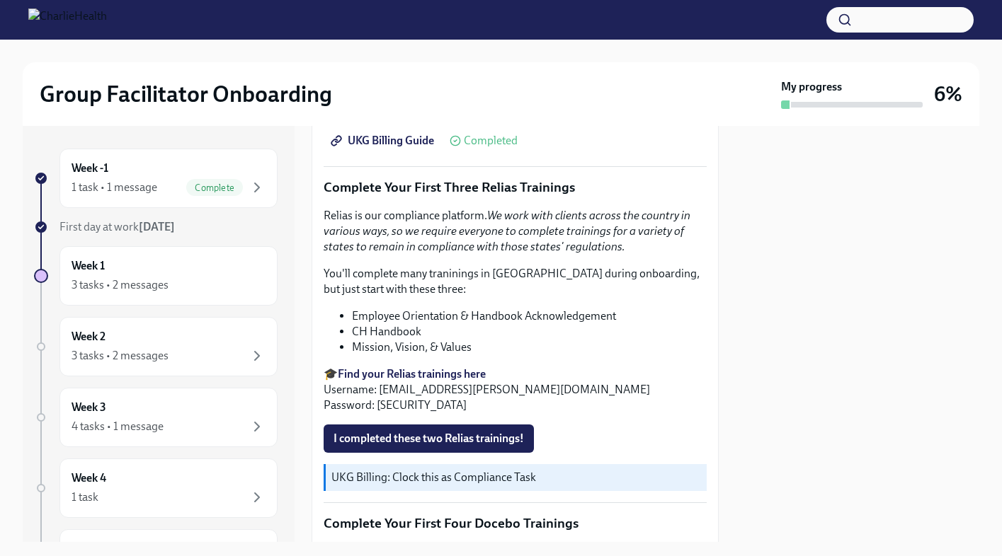
scroll to position [1471, 0]
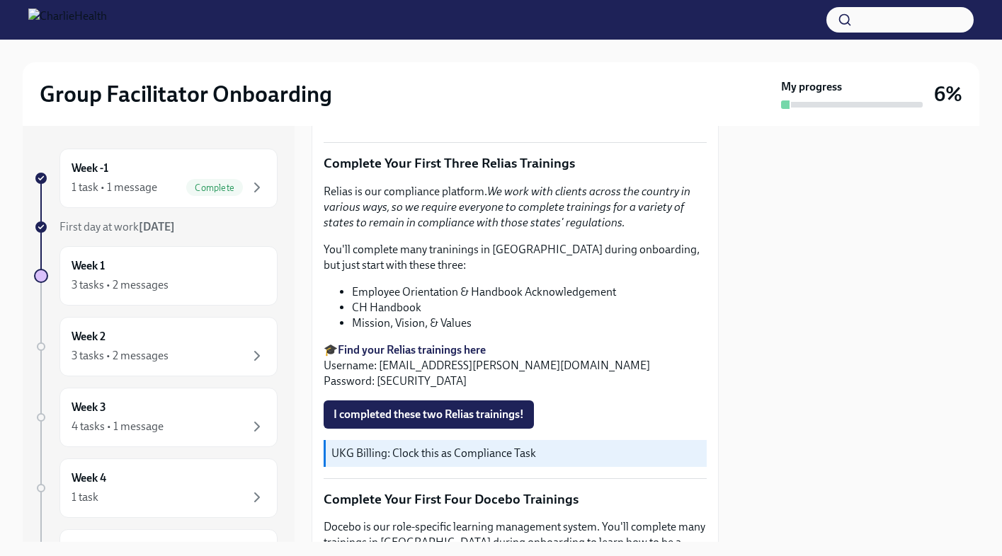
click at [400, 348] on strong "Find your Relias trainings here" at bounding box center [412, 349] width 148 height 13
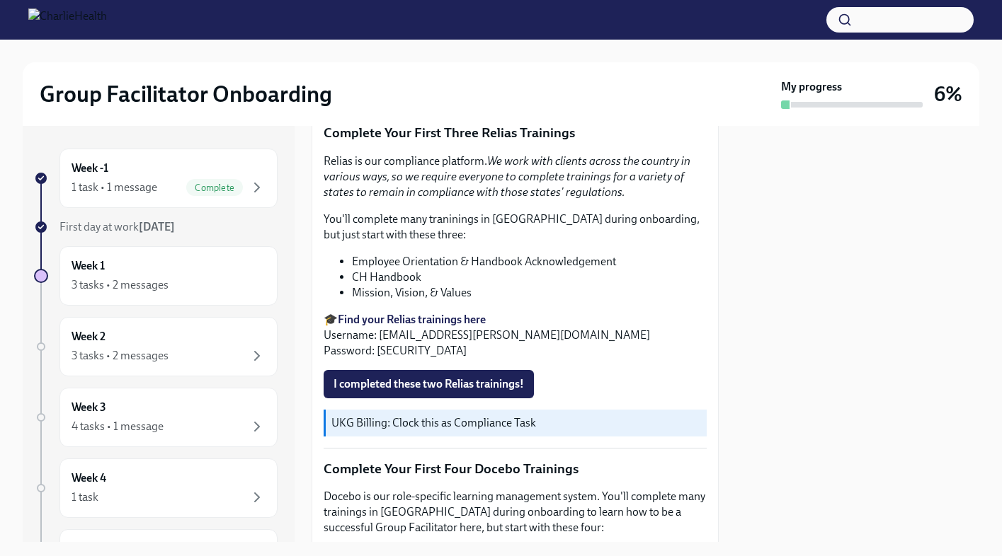
scroll to position [1499, 0]
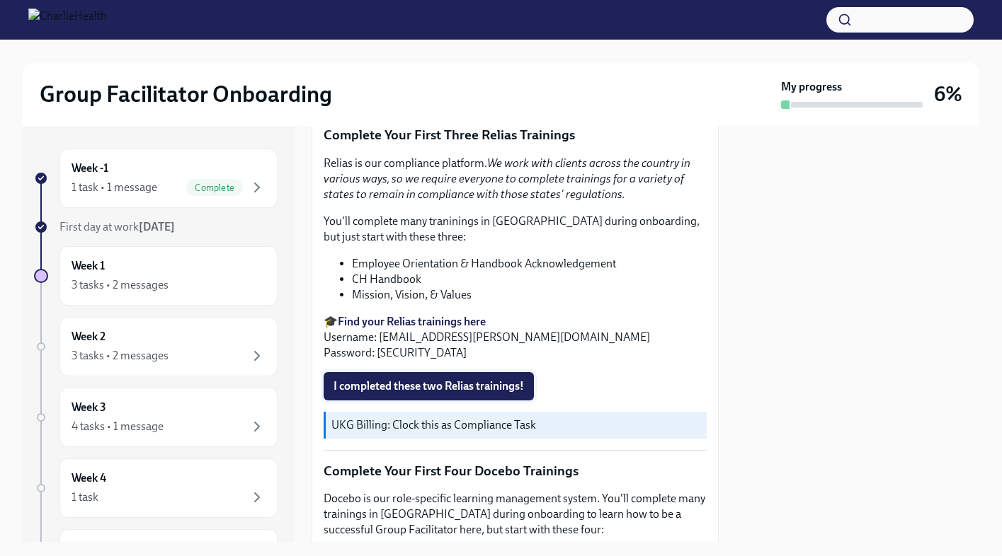
click at [425, 391] on span "I completed these two Relias trainings!" at bounding box center [428, 386] width 190 height 14
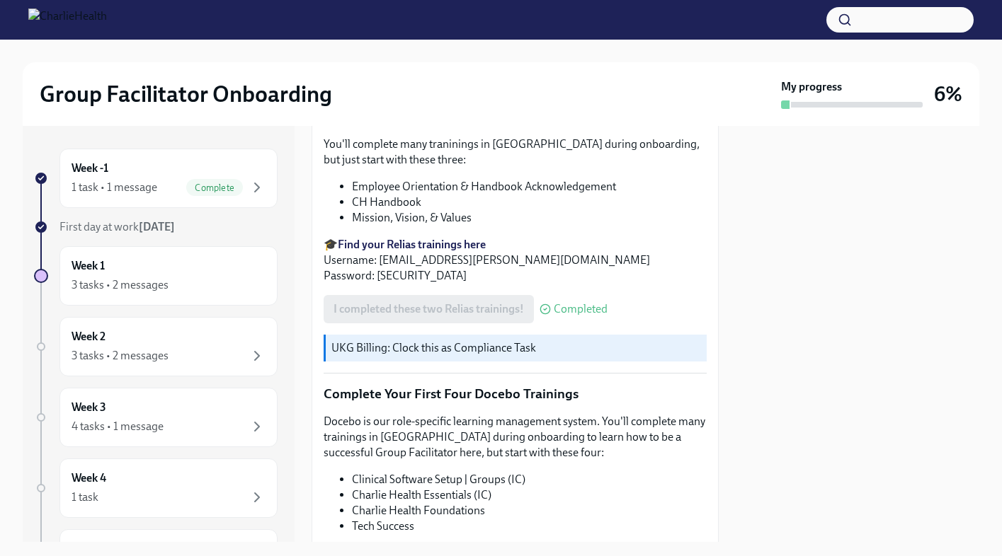
scroll to position [1548, 0]
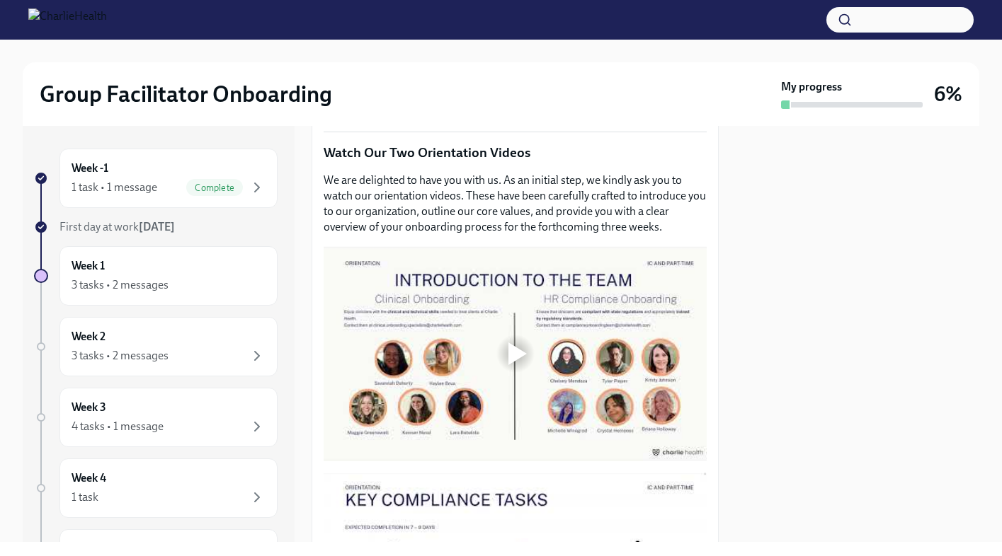
scroll to position [602, 0]
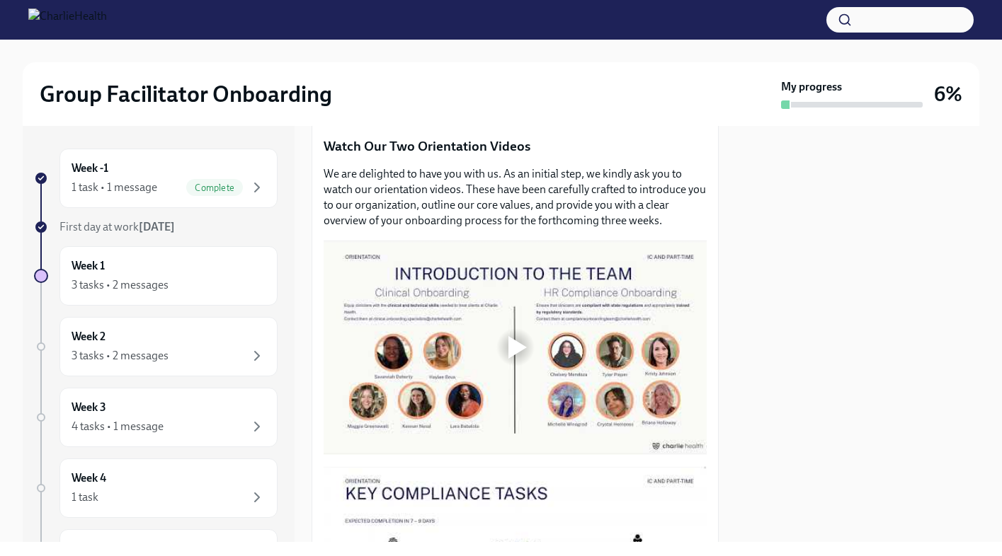
click at [513, 344] on div at bounding box center [517, 347] width 18 height 23
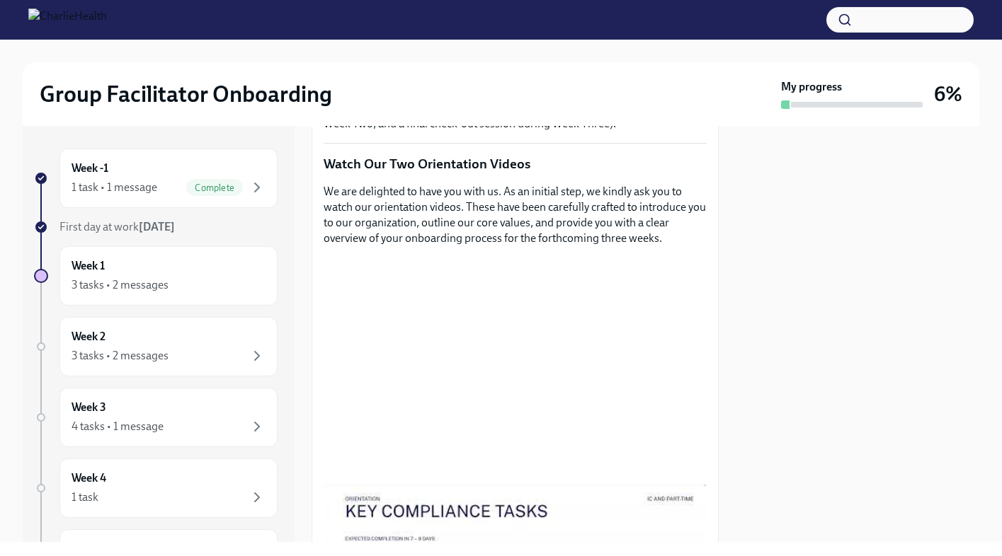
scroll to position [582, 0]
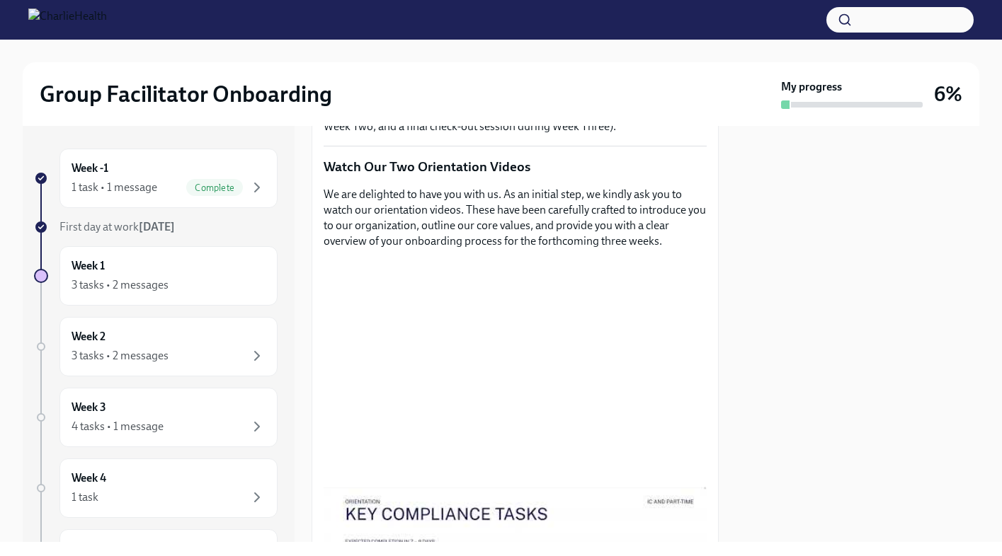
click at [787, 322] on div at bounding box center [858, 334] width 244 height 416
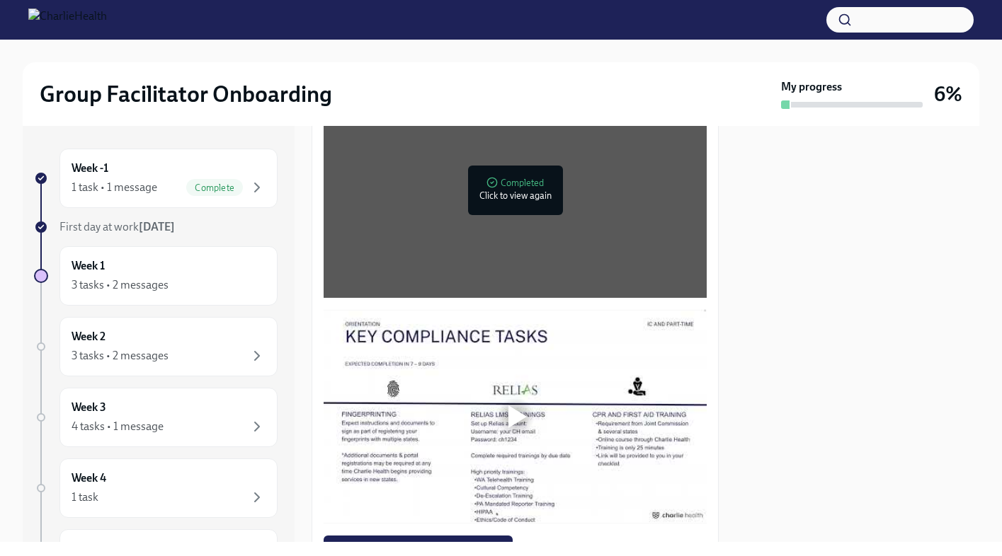
scroll to position [762, 0]
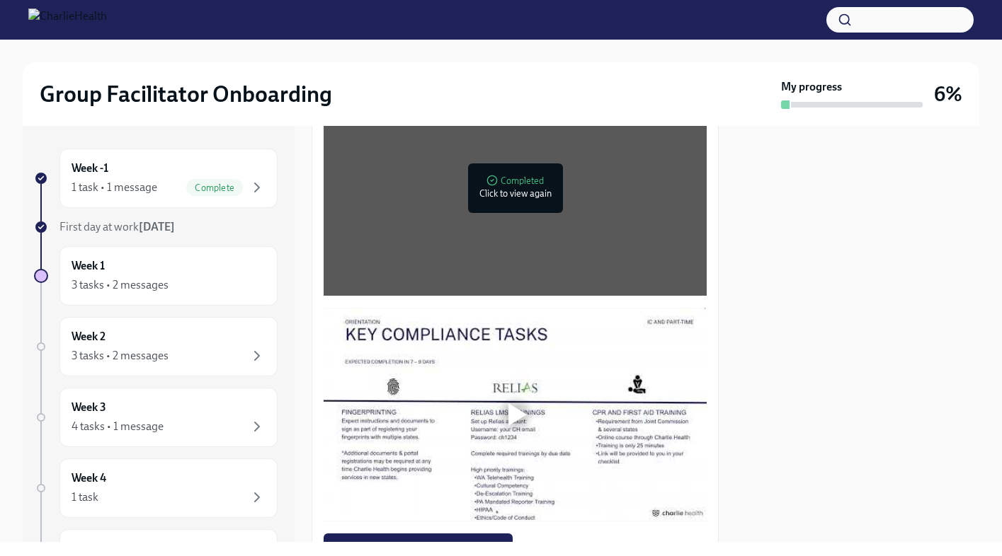
click at [527, 413] on div at bounding box center [515, 414] width 45 height 45
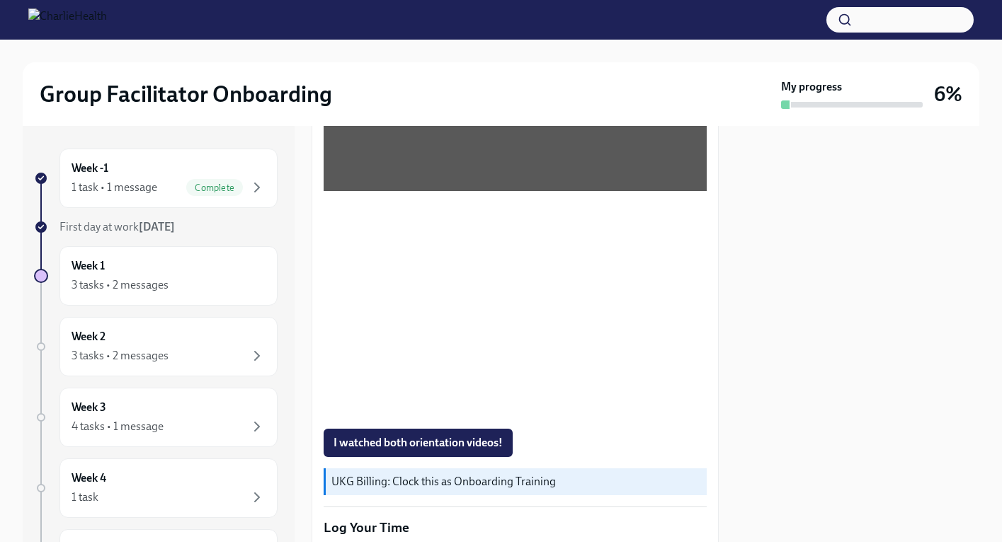
scroll to position [859, 0]
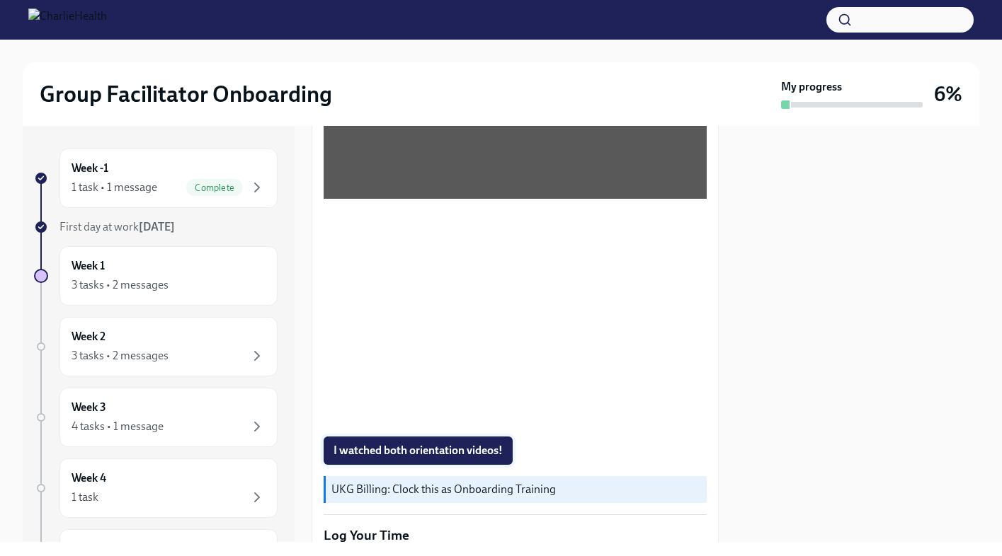
click at [422, 445] on span "I watched both orientation videos!" at bounding box center [417, 451] width 169 height 14
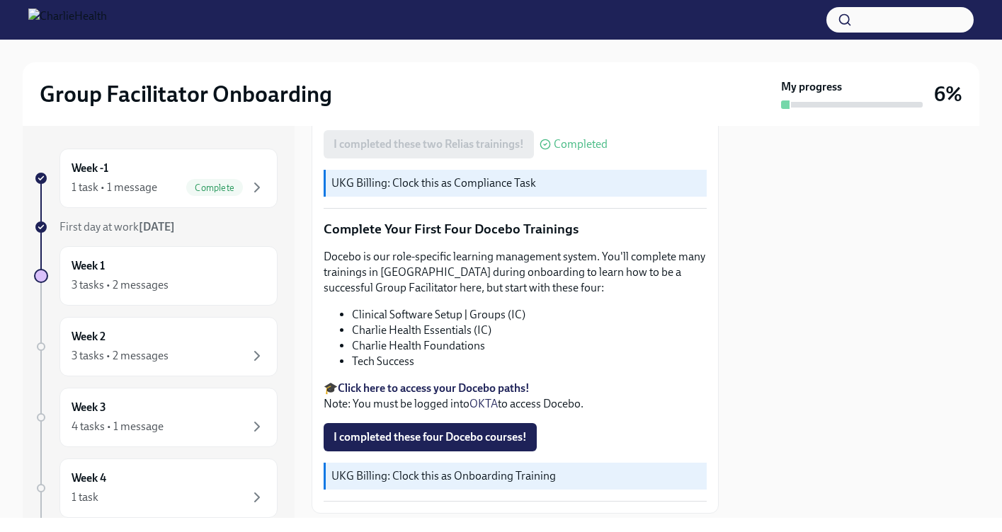
scroll to position [1741, 0]
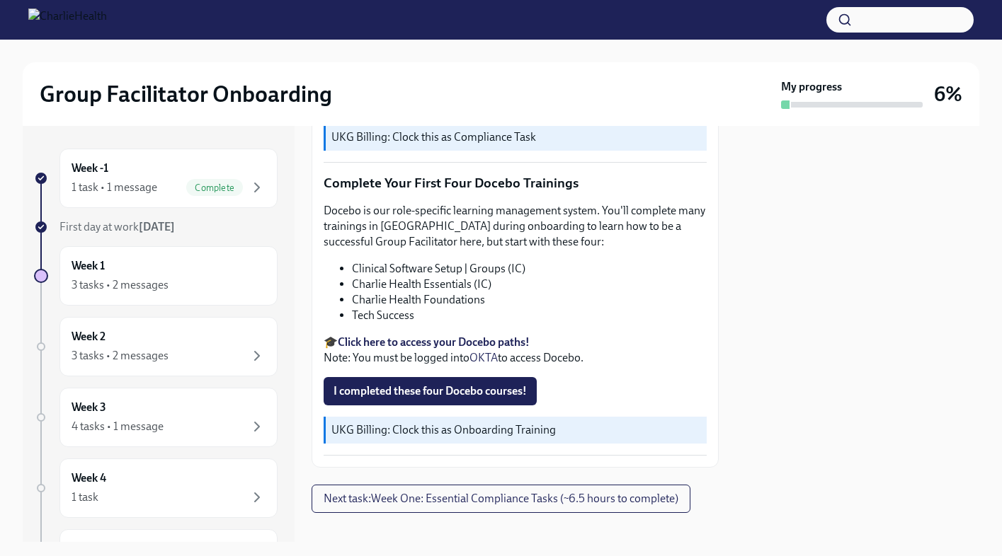
scroll to position [1782, 0]
